Goal: Check status: Check status

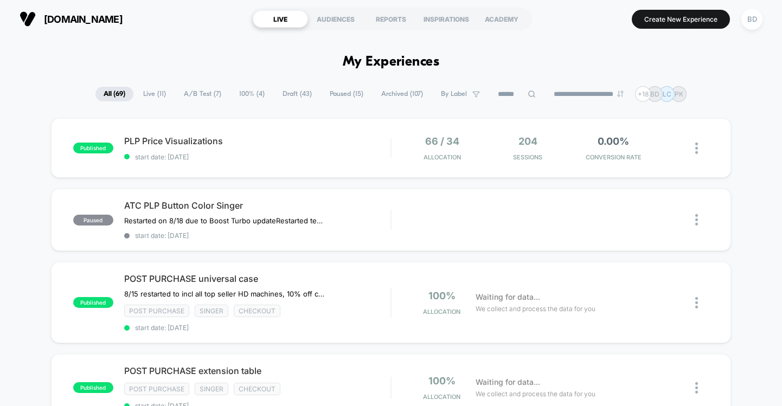
drag, startPoint x: 739, startPoint y: 187, endPoint x: 739, endPoint y: 155, distance: 32.5
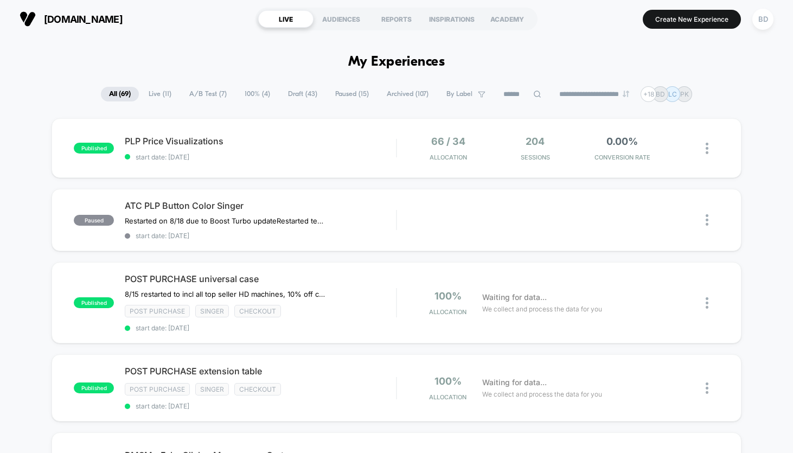
drag, startPoint x: 774, startPoint y: 117, endPoint x: 774, endPoint y: 200, distance: 83.5
drag, startPoint x: 774, startPoint y: 200, endPoint x: 771, endPoint y: 280, distance: 80.3
drag, startPoint x: 748, startPoint y: 332, endPoint x: 752, endPoint y: 402, distance: 69.5
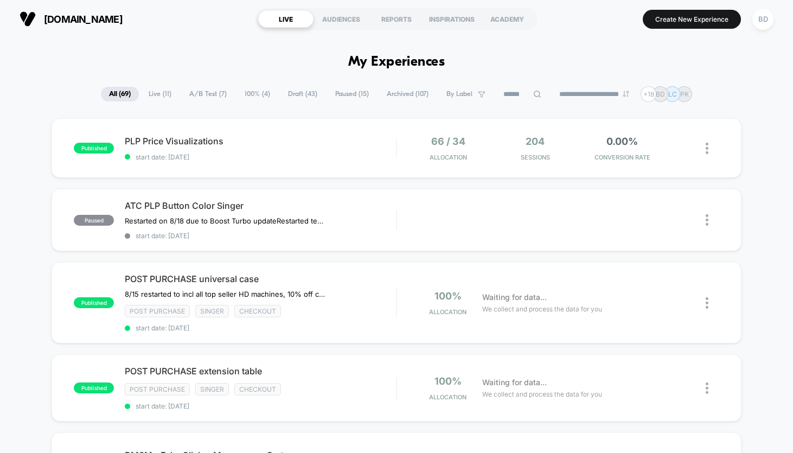
drag, startPoint x: 588, startPoint y: 345, endPoint x: 598, endPoint y: 454, distance: 109.5
click at [598, 406] on html "**********" at bounding box center [396, 226] width 793 height 453
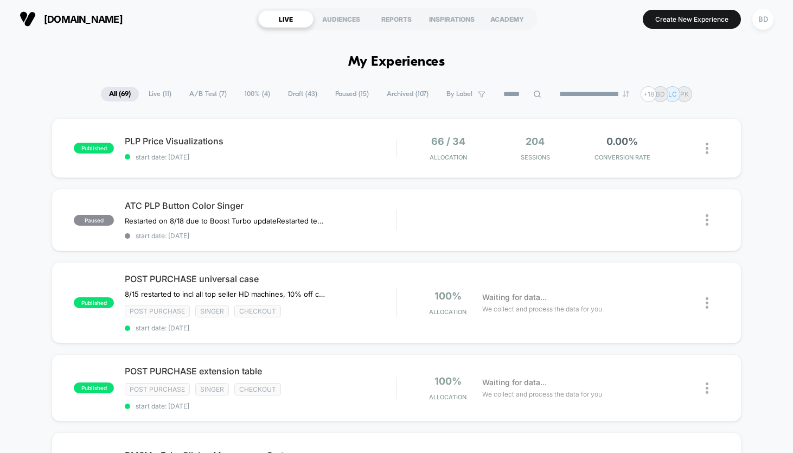
drag, startPoint x: 29, startPoint y: 391, endPoint x: 174, endPoint y: 454, distance: 158.6
click at [174, 452] on html "**********" at bounding box center [396, 226] width 793 height 453
drag, startPoint x: 741, startPoint y: 176, endPoint x: 752, endPoint y: 318, distance: 142.4
drag, startPoint x: 752, startPoint y: 318, endPoint x: 789, endPoint y: 419, distance: 108.1
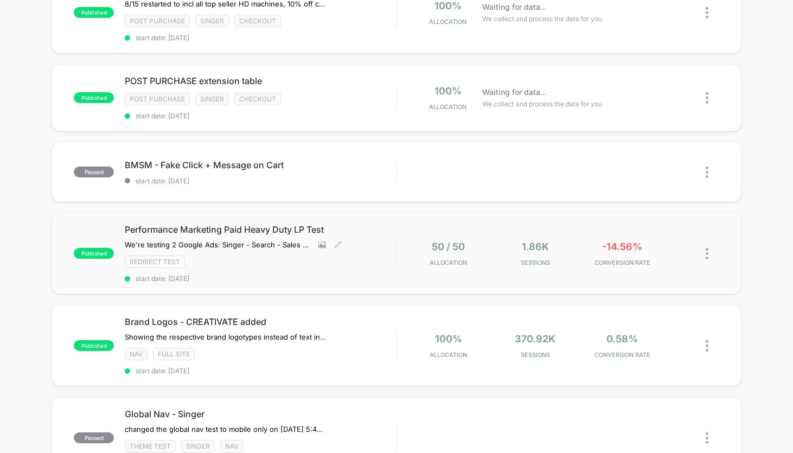
click at [377, 243] on div "Performance Marketing Paid Heavy Duty LP Test We're testing 2 Google Ads: Singe…" at bounding box center [260, 253] width 271 height 59
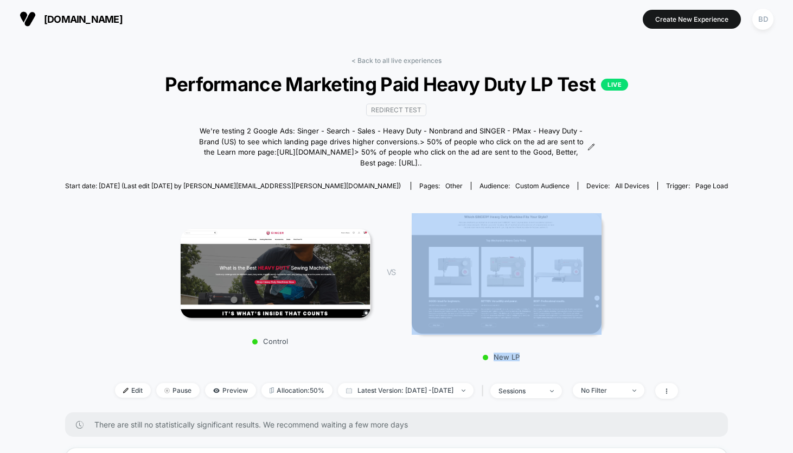
drag, startPoint x: 669, startPoint y: 291, endPoint x: 672, endPoint y: 381, distance: 90.1
click at [672, 381] on div "< Back to all live experiences Performance Marketing Paid Heavy Duty LP Test LI…" at bounding box center [396, 234] width 663 height 356
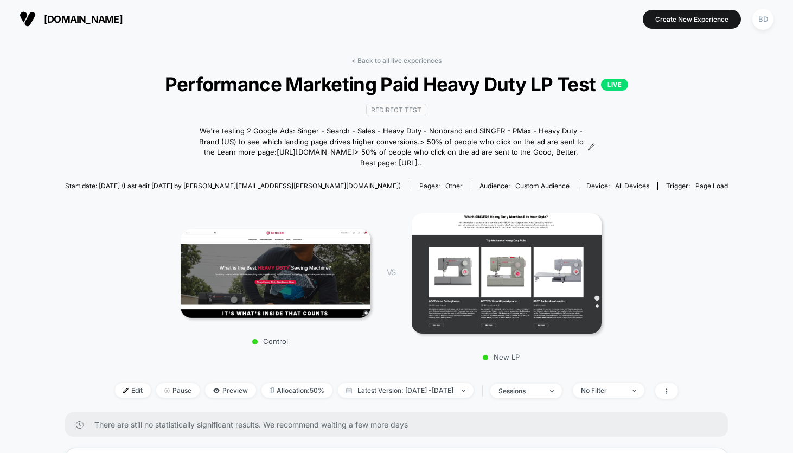
click at [544, 361] on p "New LP" at bounding box center [501, 356] width 190 height 9
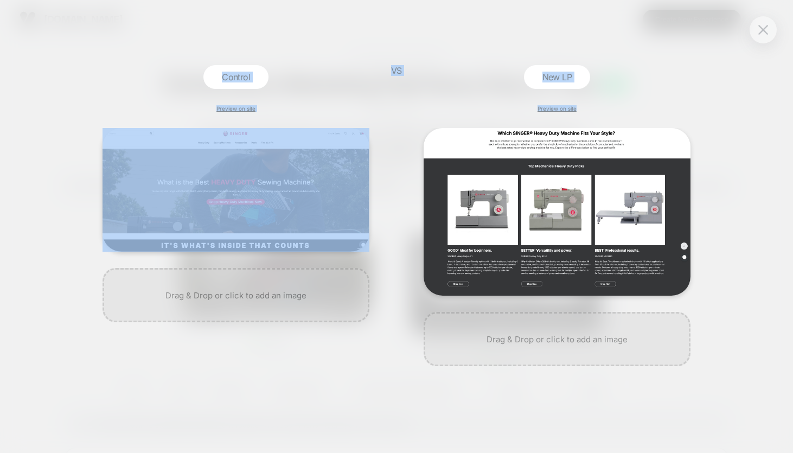
click at [772, 31] on div "Control Preview on site VS New LP Preview on site" at bounding box center [396, 226] width 793 height 453
click at [765, 36] on button at bounding box center [763, 30] width 16 height 16
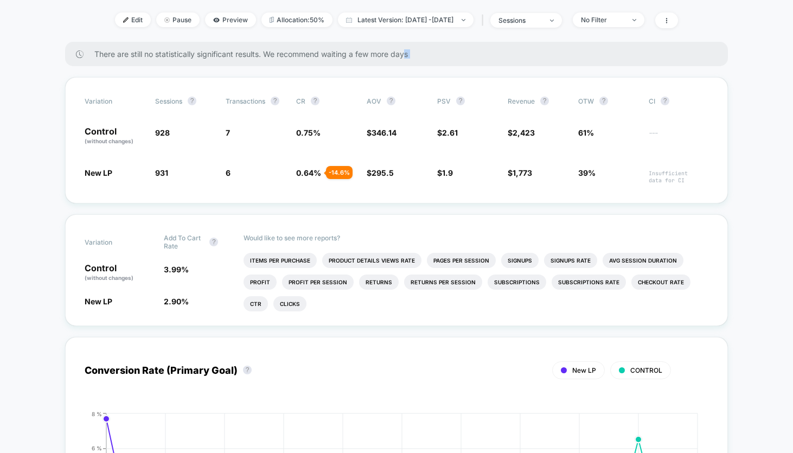
scroll to position [430, 0]
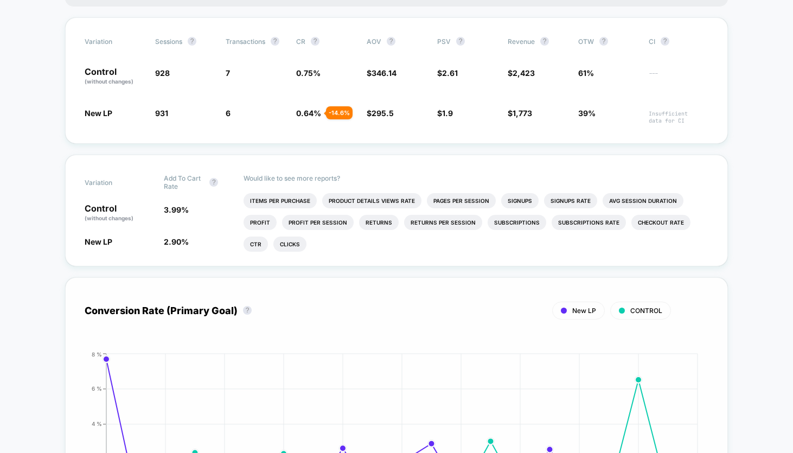
drag, startPoint x: 406, startPoint y: 432, endPoint x: 499, endPoint y: 348, distance: 125.2
